Goal: Information Seeking & Learning: Learn about a topic

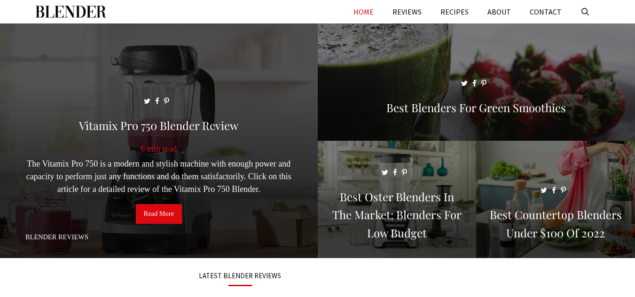
click at [214, 73] on span at bounding box center [159, 144] width 318 height 243
